Goal: Information Seeking & Learning: Learn about a topic

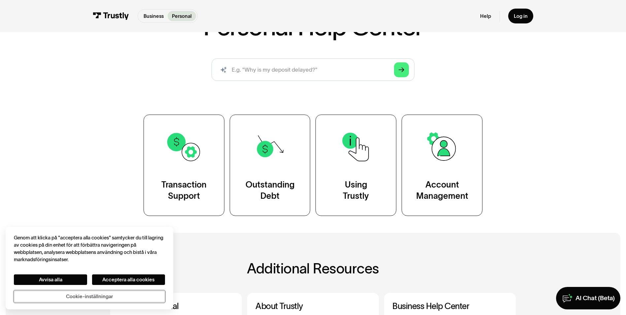
scroll to position [66, 0]
click at [303, 67] on input "search" at bounding box center [312, 70] width 202 height 22
type input "Transaction"
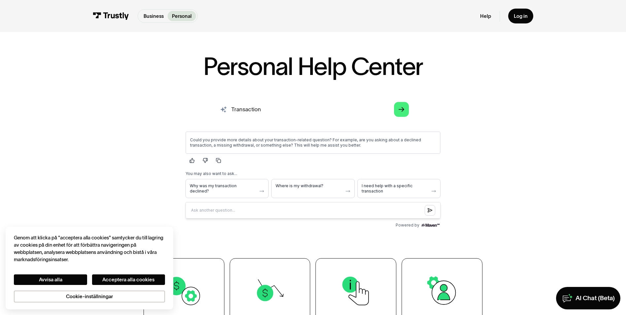
scroll to position [0, 0]
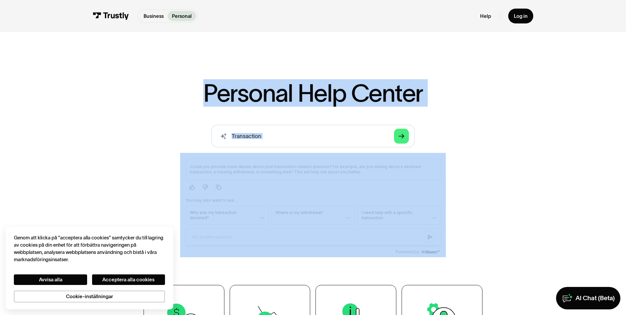
drag, startPoint x: 205, startPoint y: 93, endPoint x: 504, endPoint y: 99, distance: 298.5
click at [504, 99] on div "Personal Help Center AI-powered search ( 1 / 4 ) Type your question and our sma…" at bounding box center [312, 233] width 405 height 305
drag, startPoint x: 504, startPoint y: 99, endPoint x: 461, endPoint y: 101, distance: 42.2
click at [461, 101] on div "Personal Help Center AI-powered search ( 1 / 4 ) Type your question and our sma…" at bounding box center [312, 233] width 405 height 305
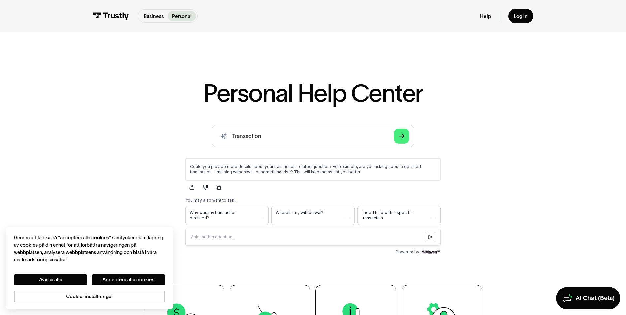
click at [419, 98] on h1 "Personal Help Center" at bounding box center [313, 93] width 220 height 24
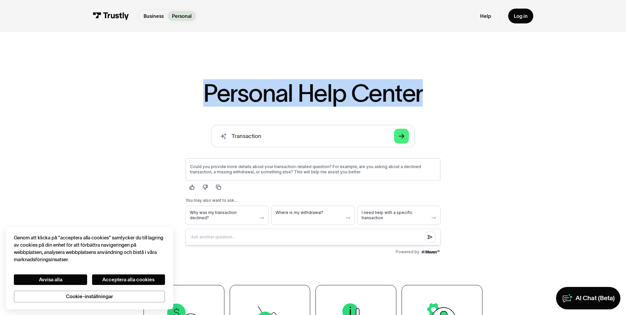
drag, startPoint x: 420, startPoint y: 94, endPoint x: 177, endPoint y: 79, distance: 242.8
click at [177, 79] on div "Personal Help Center AI-powered search ( 1 / 4 ) Type your question and our sma…" at bounding box center [313, 211] width 626 height 350
drag, startPoint x: 177, startPoint y: 79, endPoint x: 188, endPoint y: 97, distance: 20.5
click at [188, 97] on div "Personal Help Center AI-powered search ( 1 / 4 ) Type your question and our sma…" at bounding box center [312, 233] width 405 height 305
